Goal: Information Seeking & Learning: Learn about a topic

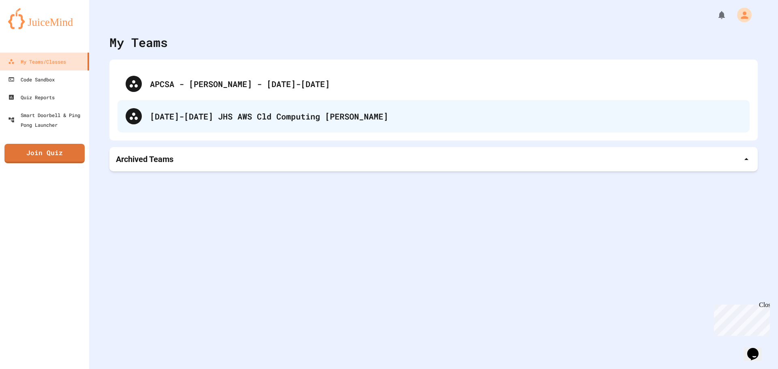
click at [186, 120] on div "[DATE]-[DATE] JHS AWS Cld Computing [PERSON_NAME]" at bounding box center [446, 116] width 592 height 12
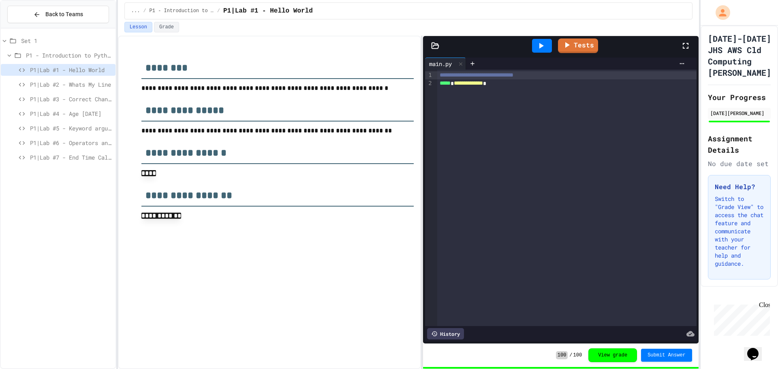
click at [67, 40] on span "Set 1" at bounding box center [66, 40] width 91 height 9
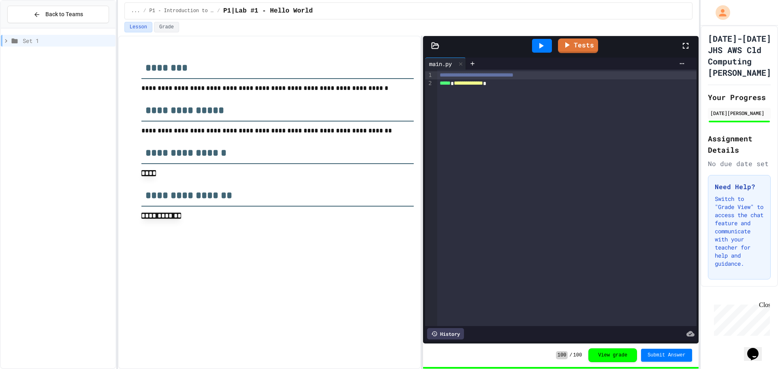
click at [67, 40] on span "Set 1" at bounding box center [68, 40] width 90 height 9
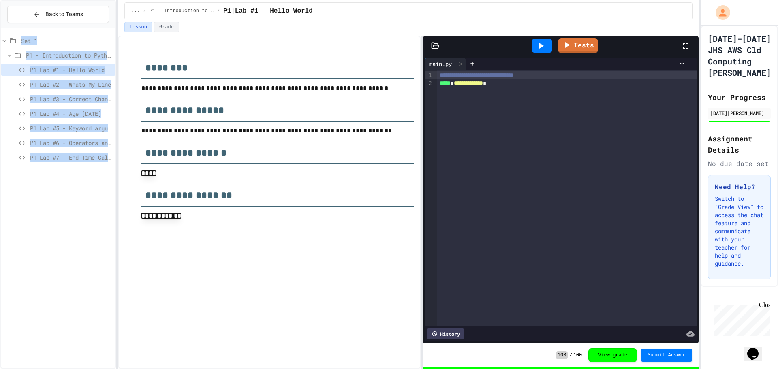
click at [62, 79] on div "P1|Lab #2 - Whats My Line" at bounding box center [58, 85] width 115 height 12
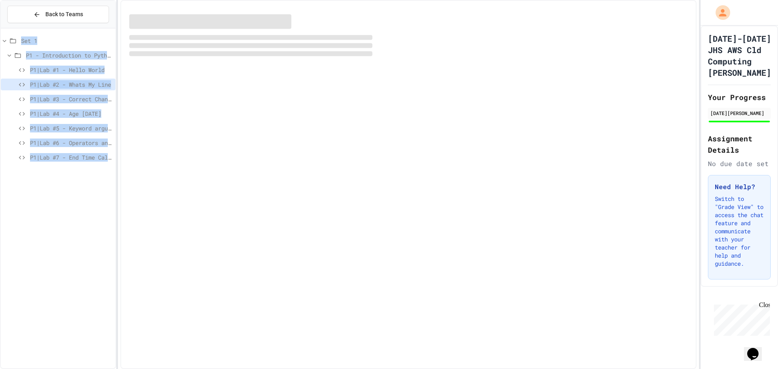
click at [58, 143] on span "P1|Lab #6 - Operators and Expressions Lab" at bounding box center [71, 143] width 82 height 9
